Goal: Task Accomplishment & Management: Manage account settings

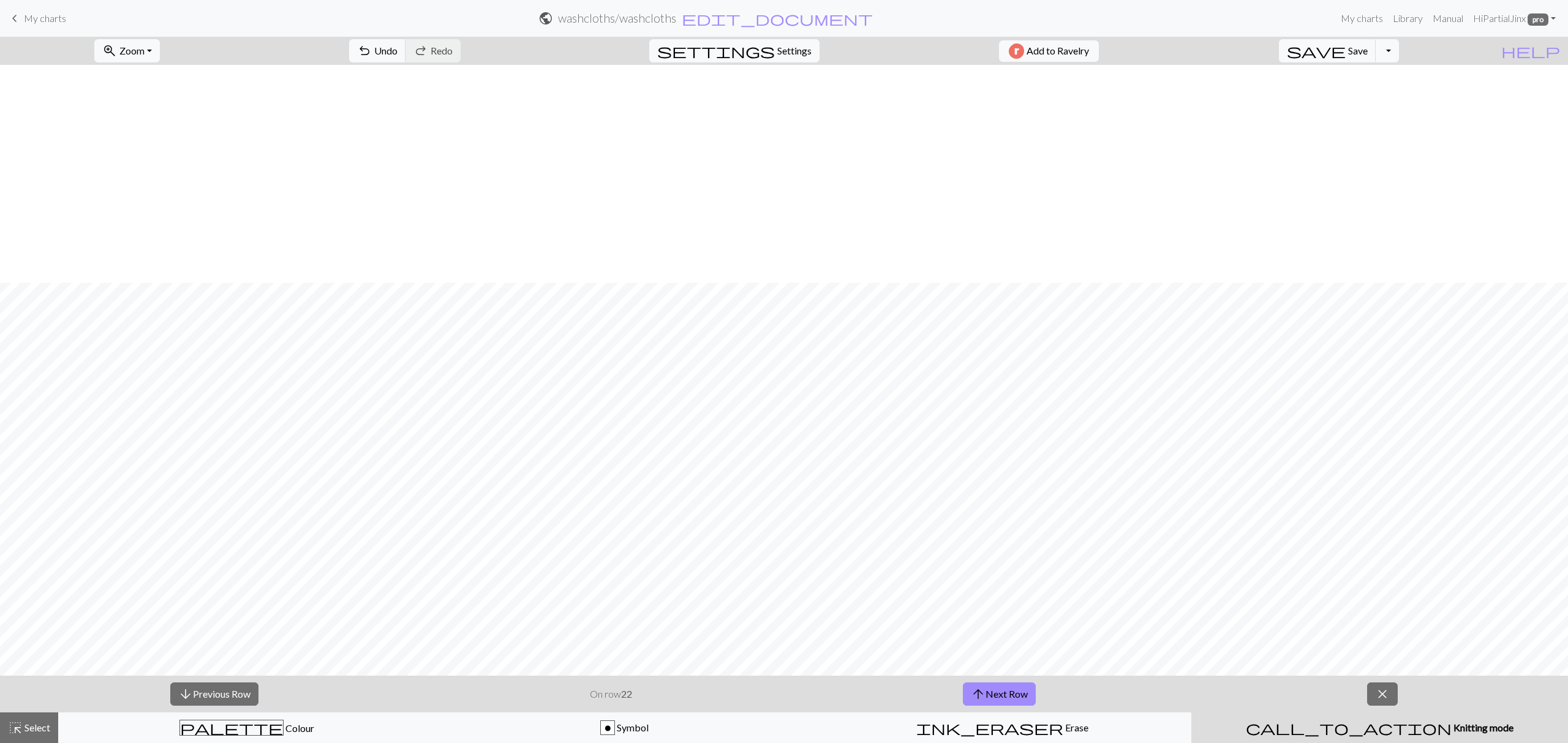
scroll to position [218, 0]
click at [983, 683] on button "arrow_upward Next Row" at bounding box center [999, 694] width 73 height 23
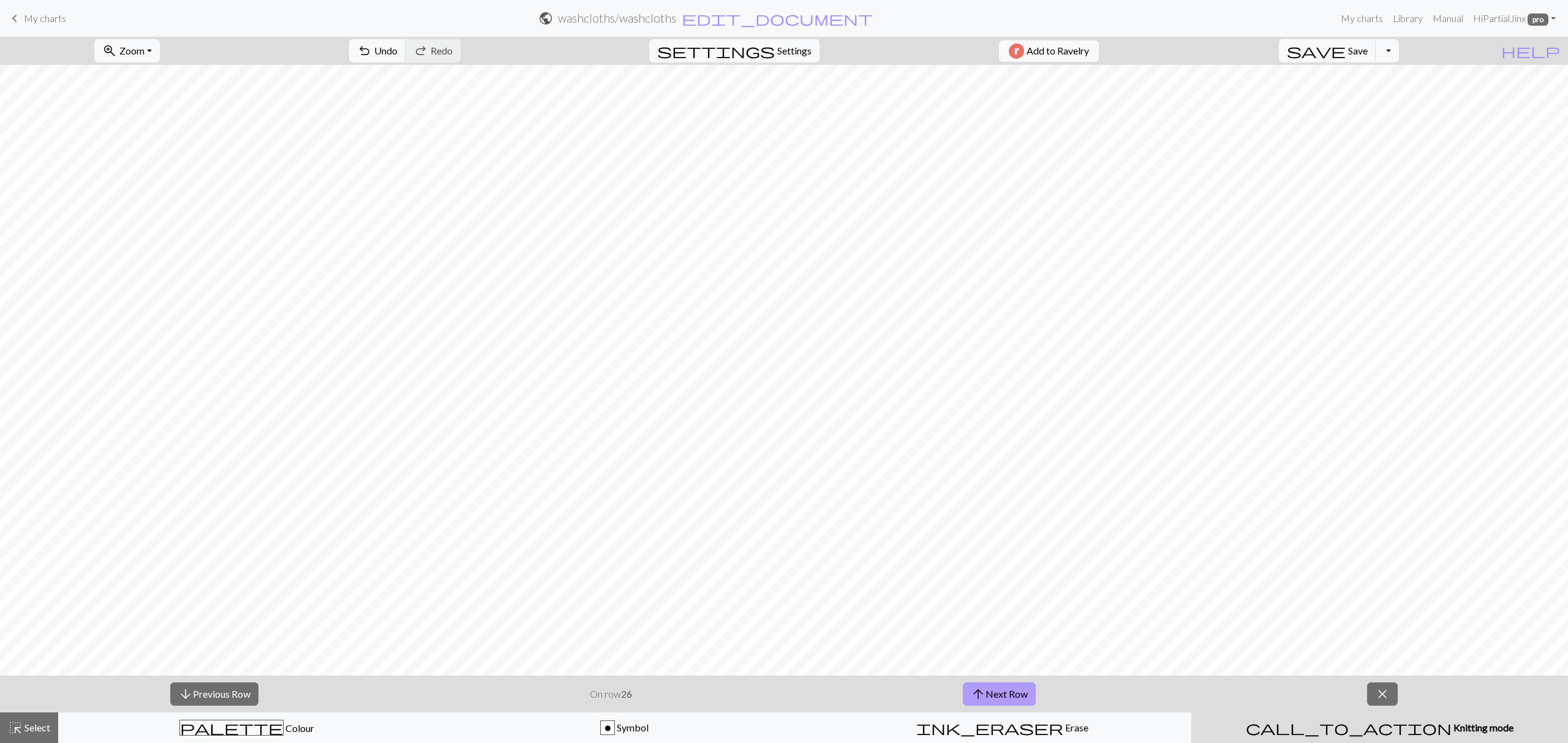
click at [983, 683] on button "arrow_upward Next Row" at bounding box center [999, 694] width 73 height 23
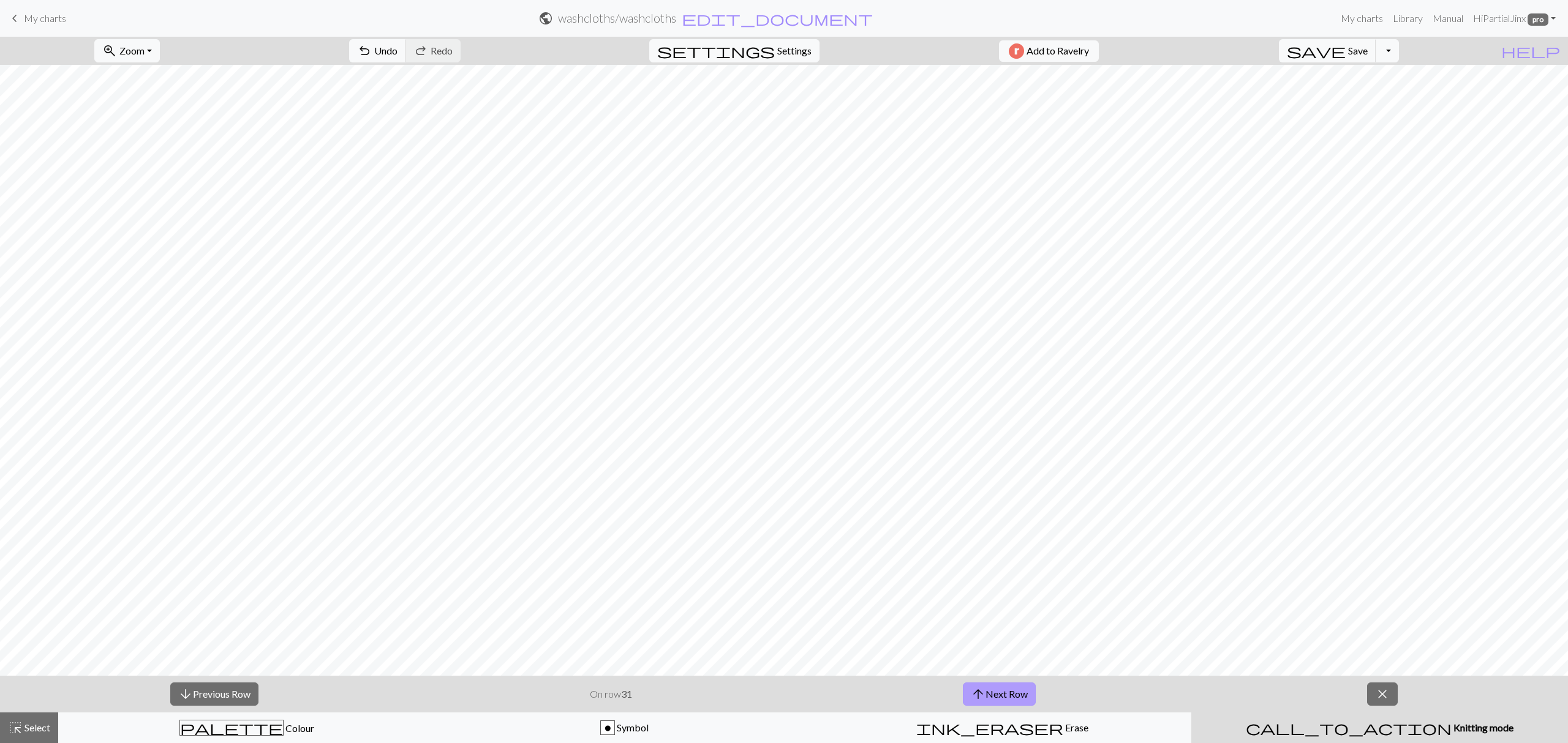
click at [983, 683] on button "arrow_upward Next Row" at bounding box center [999, 694] width 73 height 23
click at [1382, 695] on span "close" at bounding box center [1382, 694] width 15 height 17
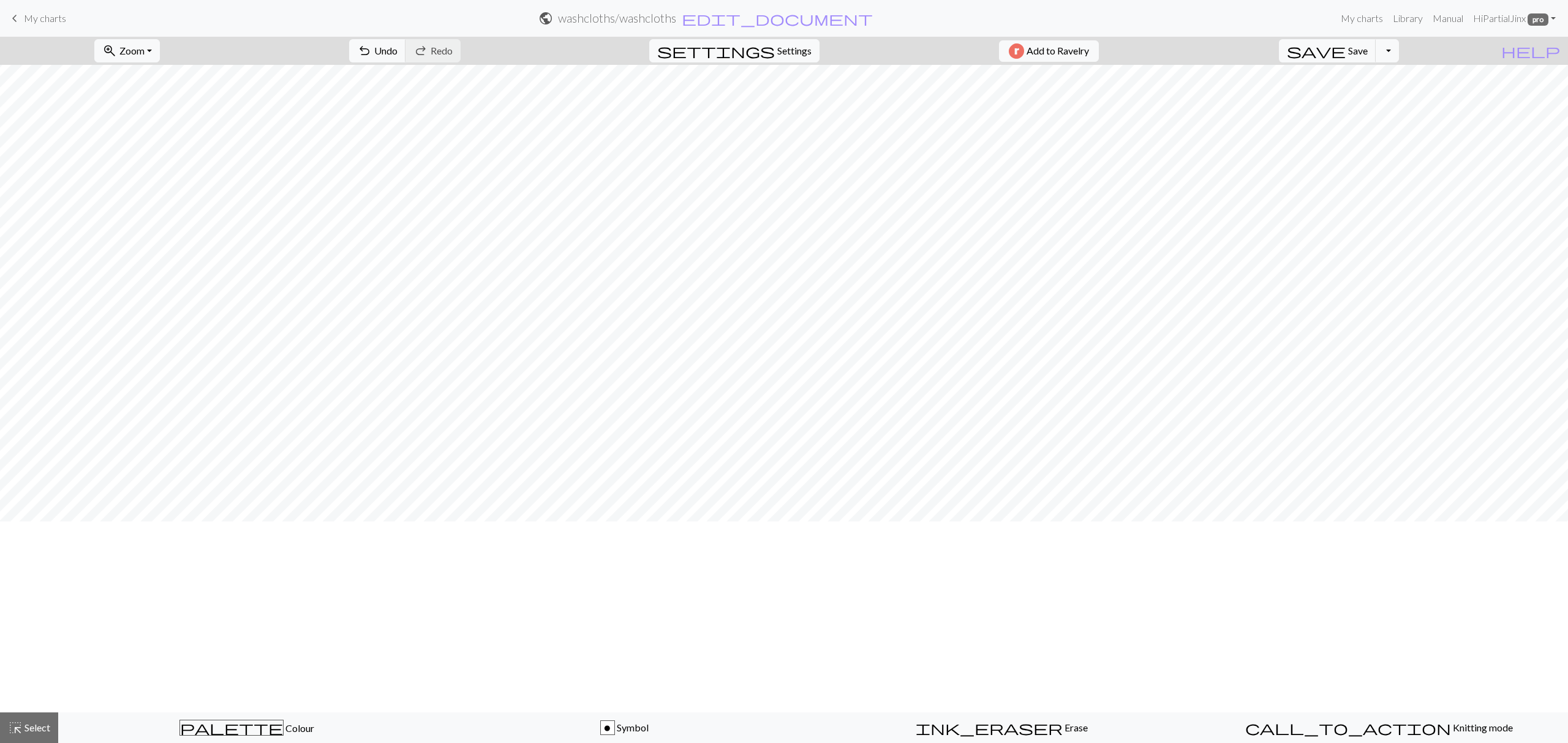
scroll to position [0, 0]
click at [1368, 56] on span "Save" at bounding box center [1357, 51] width 20 height 12
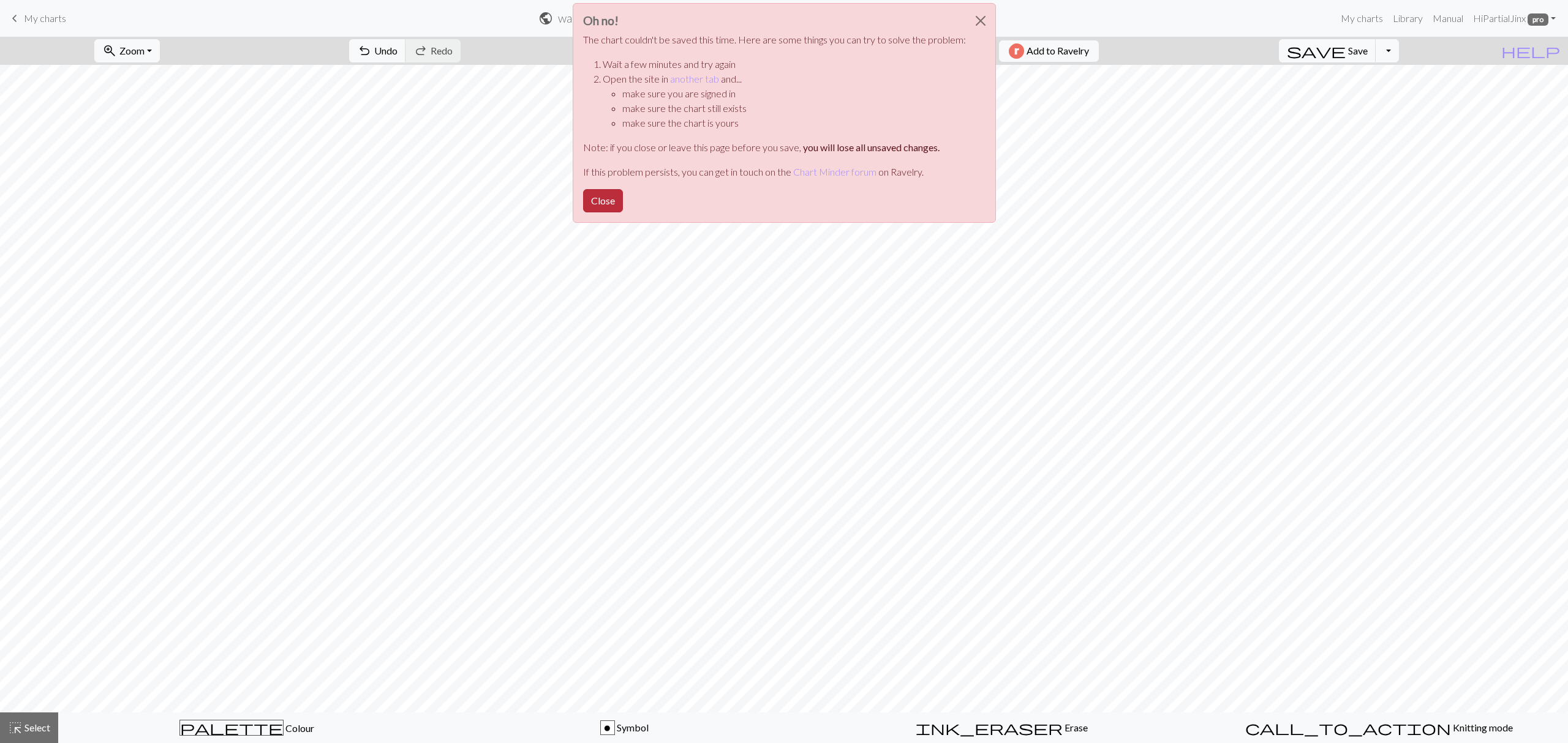
click at [608, 197] on button "Close" at bounding box center [602, 201] width 40 height 23
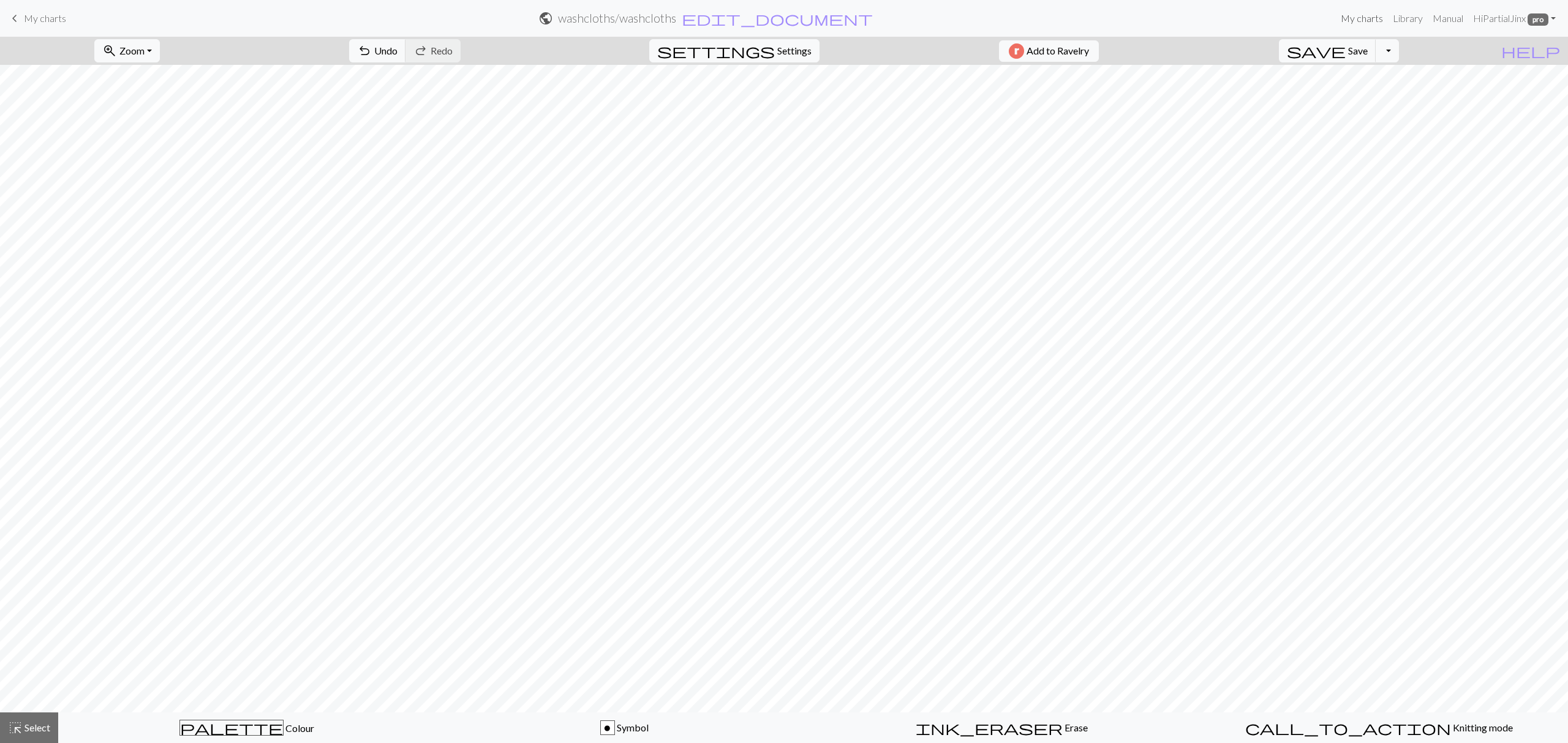
click at [1372, 21] on link "My charts" at bounding box center [1362, 18] width 52 height 25
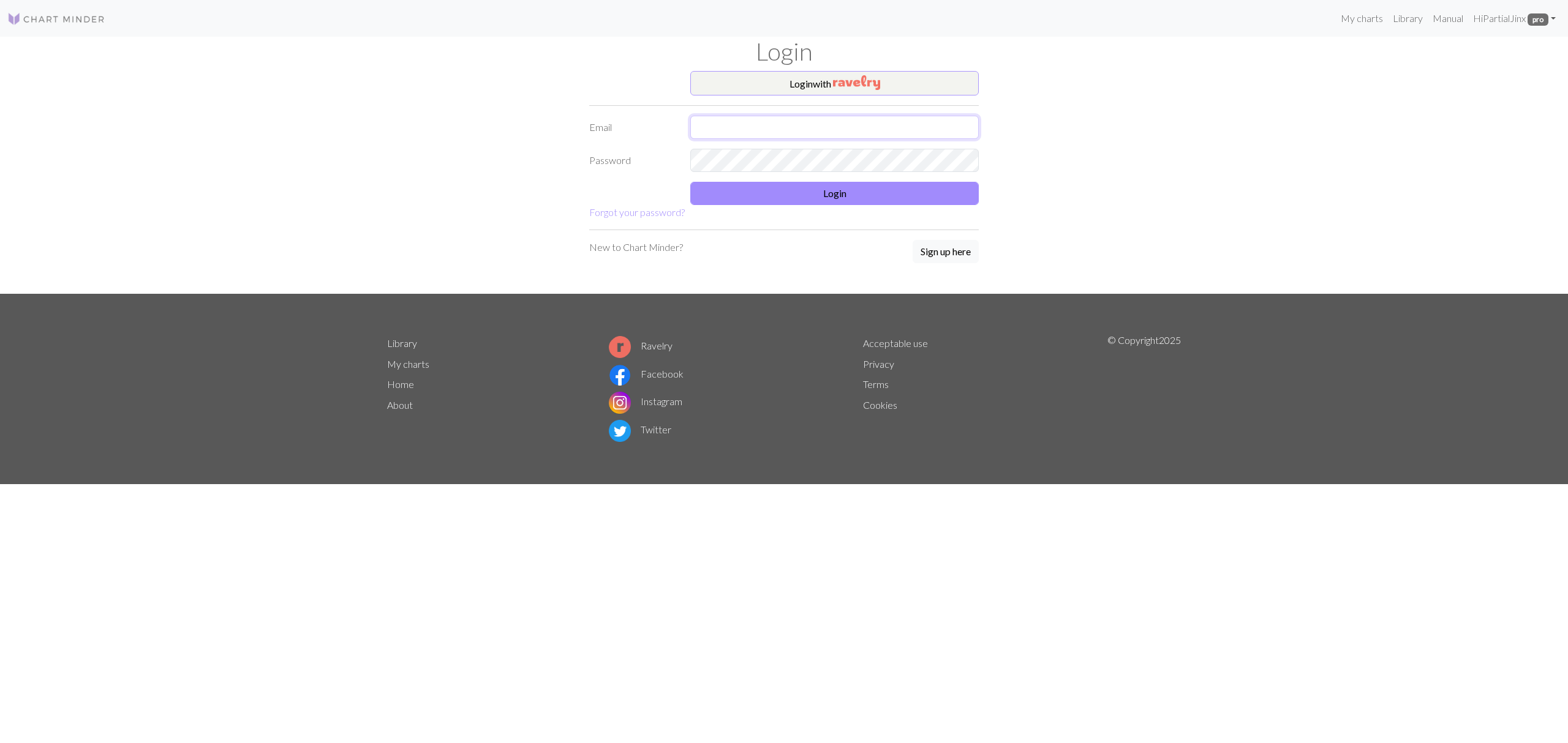
type input "[EMAIL_ADDRESS][DOMAIN_NAME]"
click at [825, 78] on button "Login with" at bounding box center [835, 83] width 288 height 25
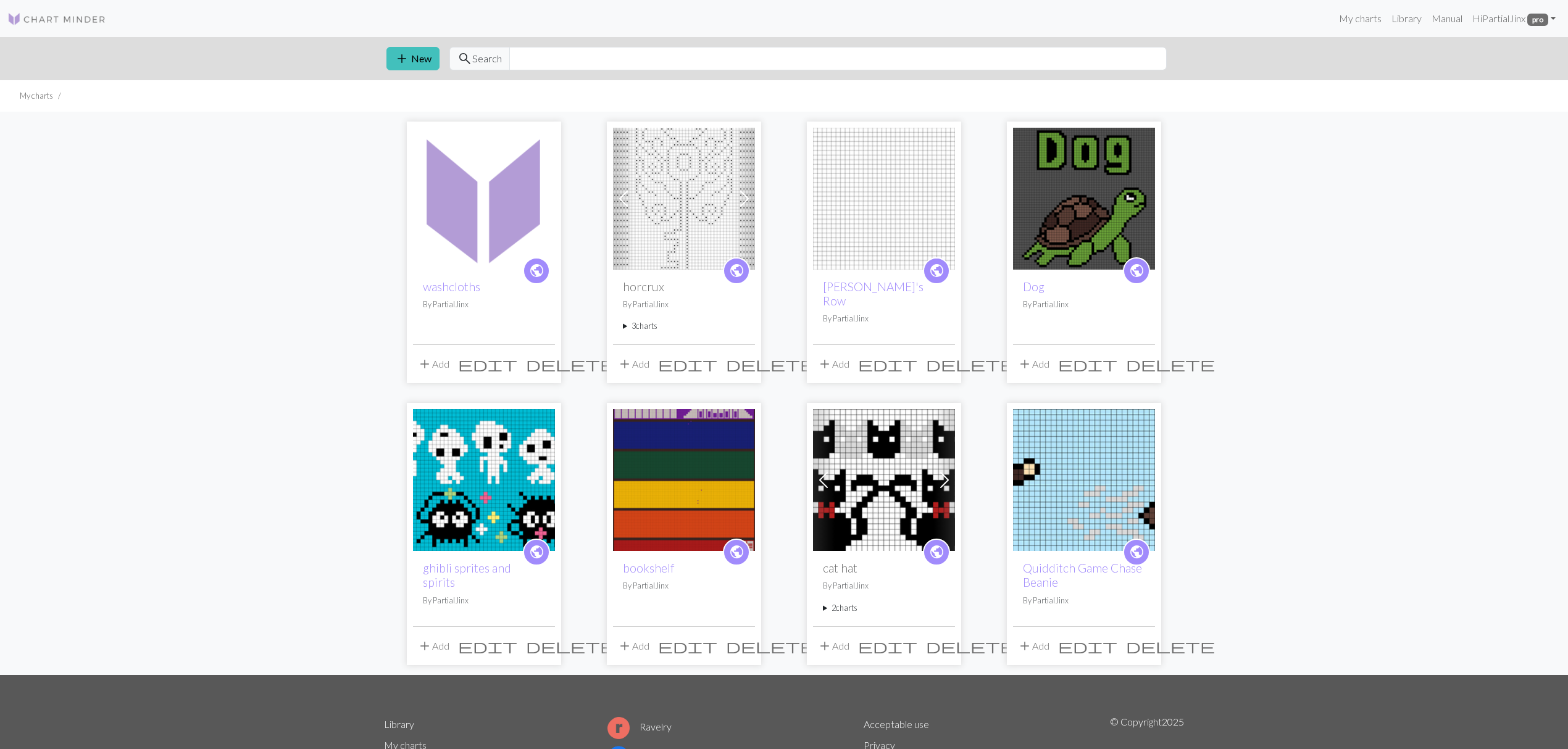
click at [465, 229] on img at bounding box center [484, 198] width 142 height 142
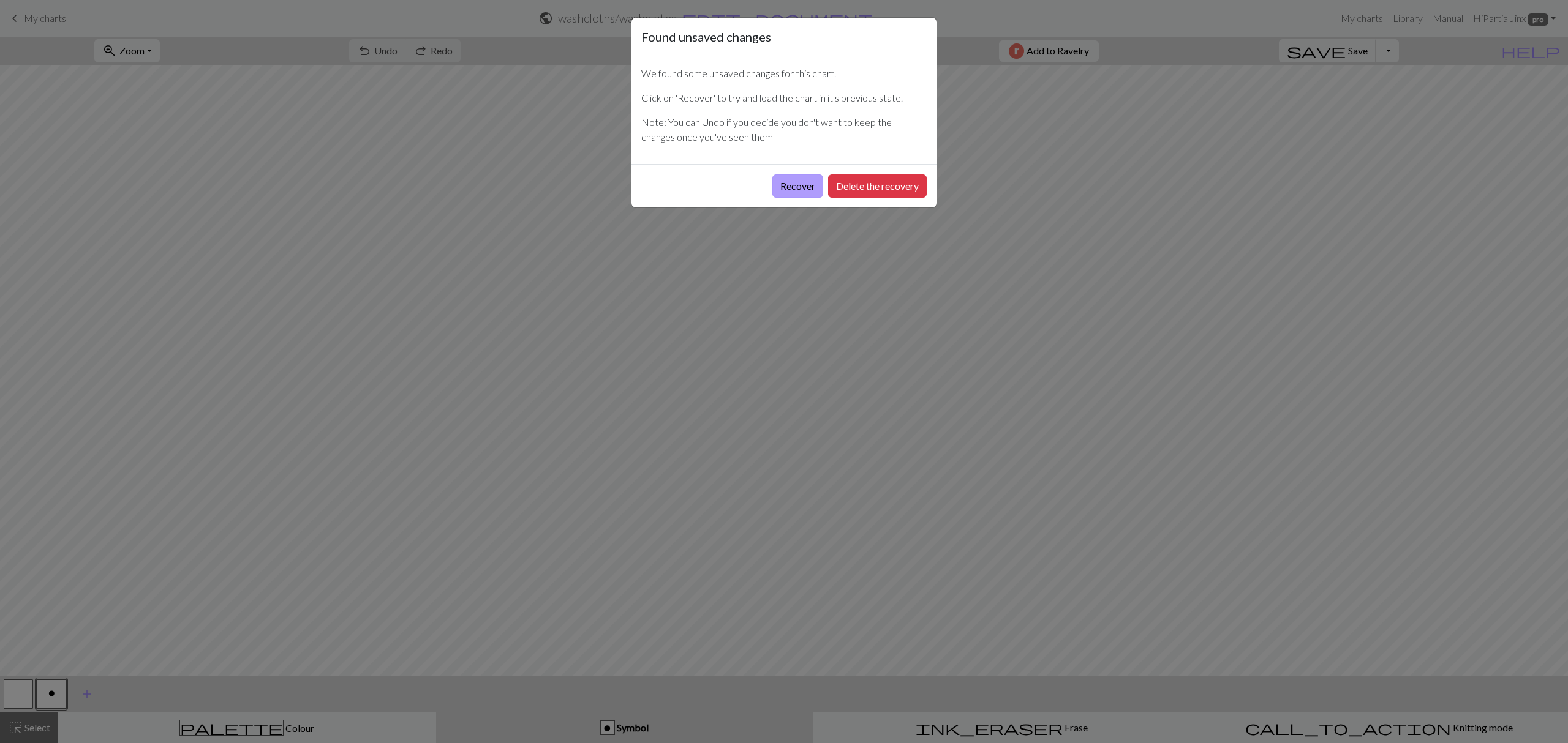
click at [803, 182] on button "Recover" at bounding box center [797, 186] width 51 height 23
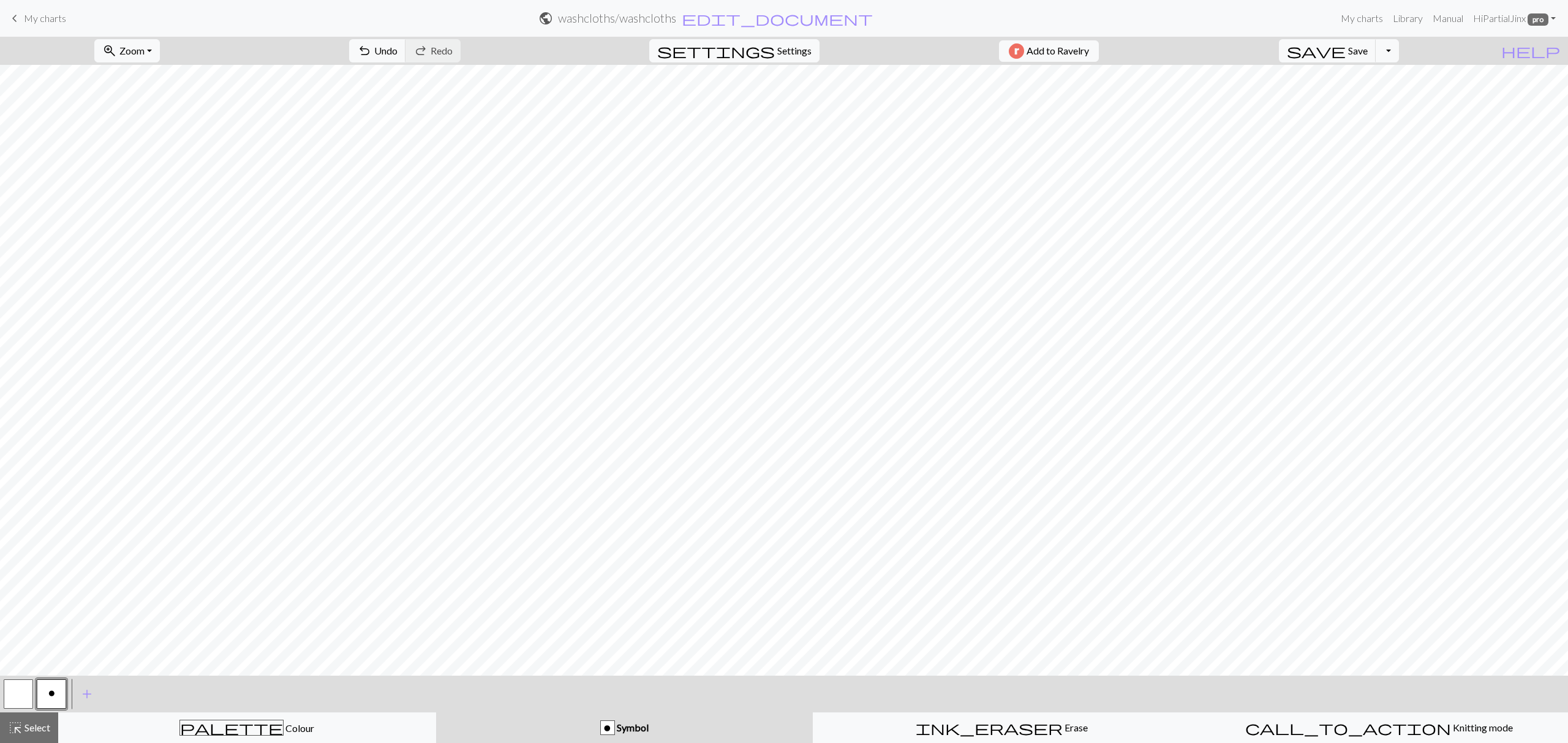
click at [786, 18] on form "public washcloths / washcloths edit_document Edit settings" at bounding box center [705, 18] width 1260 height 24
click at [782, 21] on form "public washcloths / washcloths edit_document Edit settings" at bounding box center [705, 18] width 1260 height 24
click at [780, 21] on span "edit_document" at bounding box center [777, 18] width 191 height 17
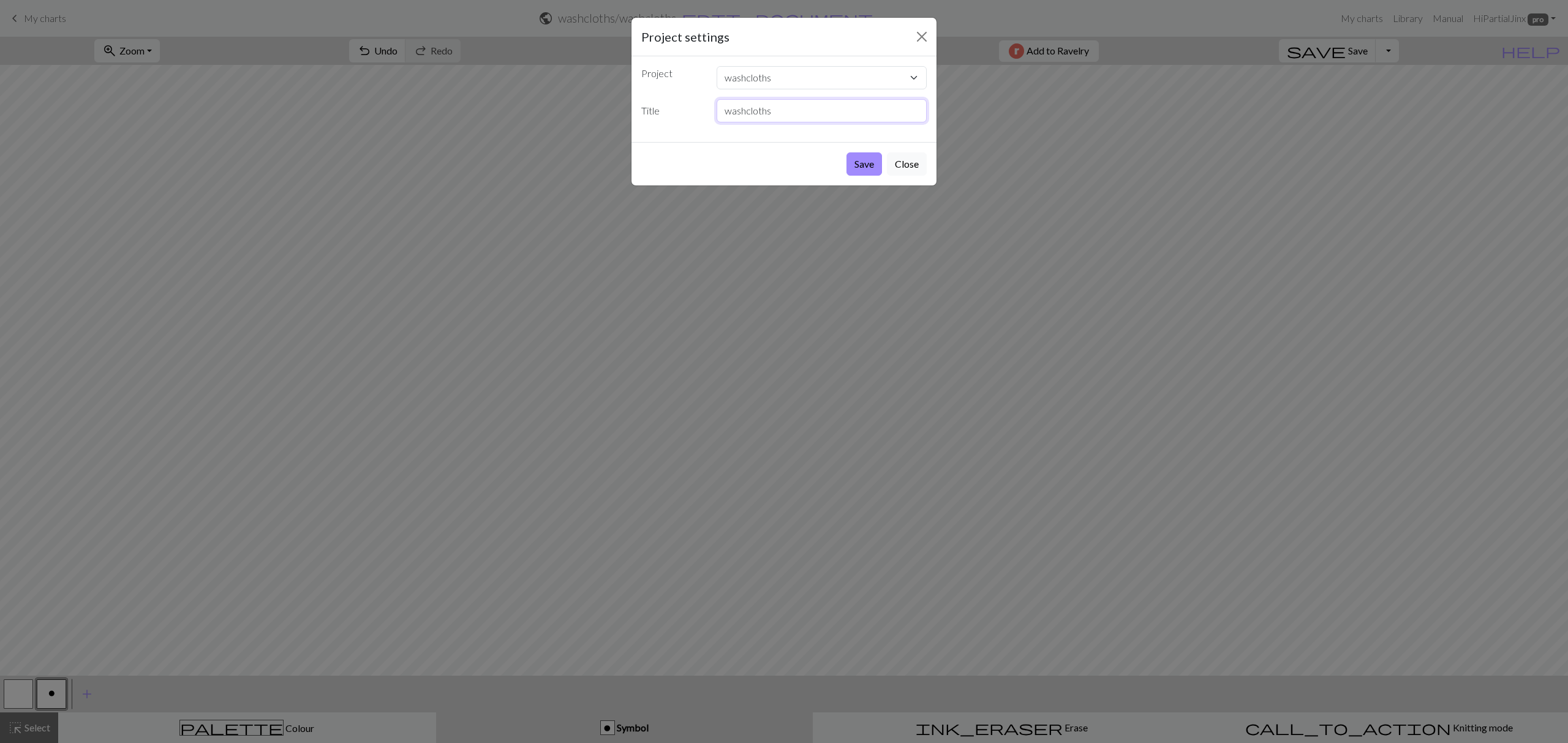
click at [780, 109] on input "washcloths" at bounding box center [821, 111] width 211 height 23
type input "Sorting Hat"
click at [857, 162] on button "Save" at bounding box center [864, 164] width 35 height 23
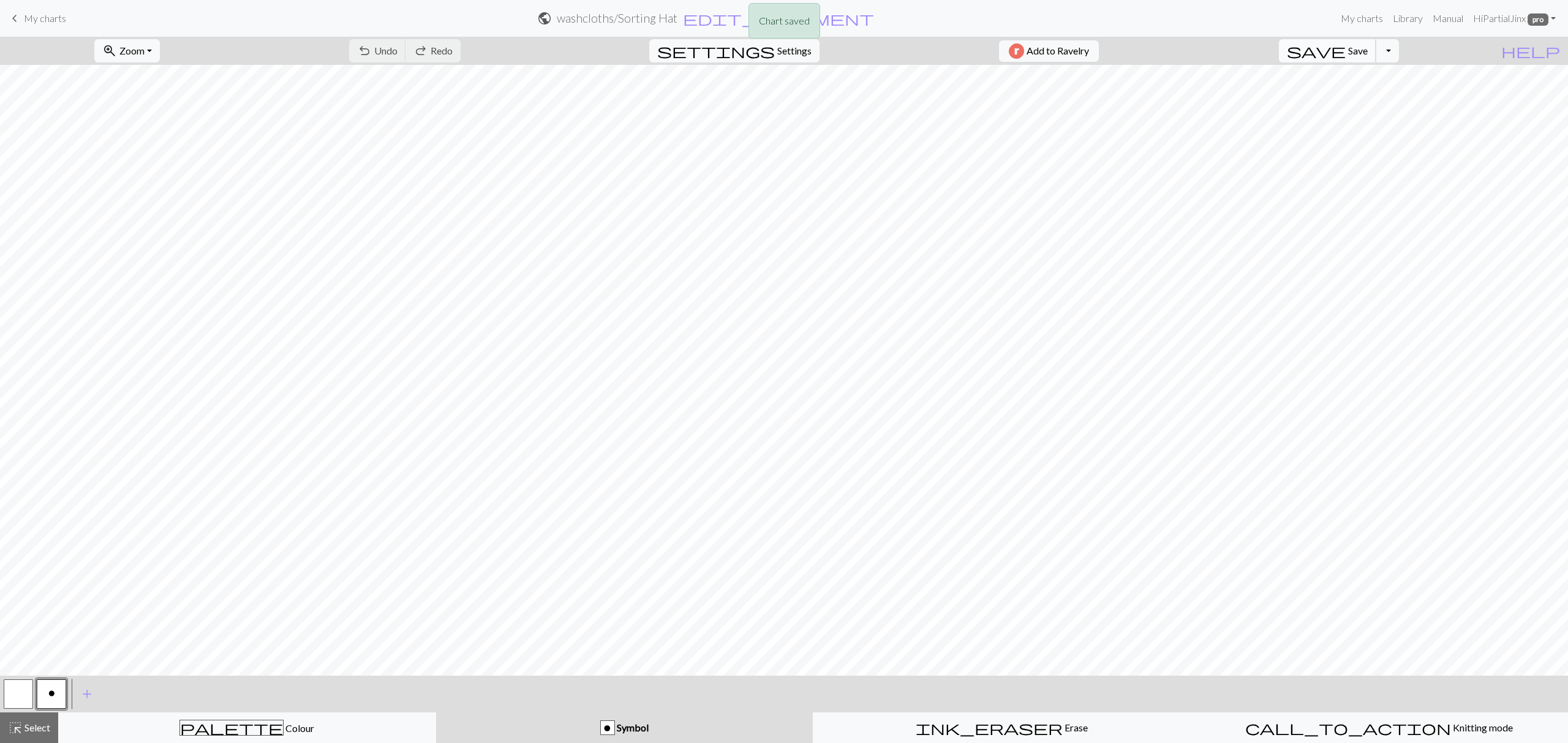
click at [1368, 50] on span "Save" at bounding box center [1357, 51] width 20 height 12
